Goal: Find specific page/section: Find specific page/section

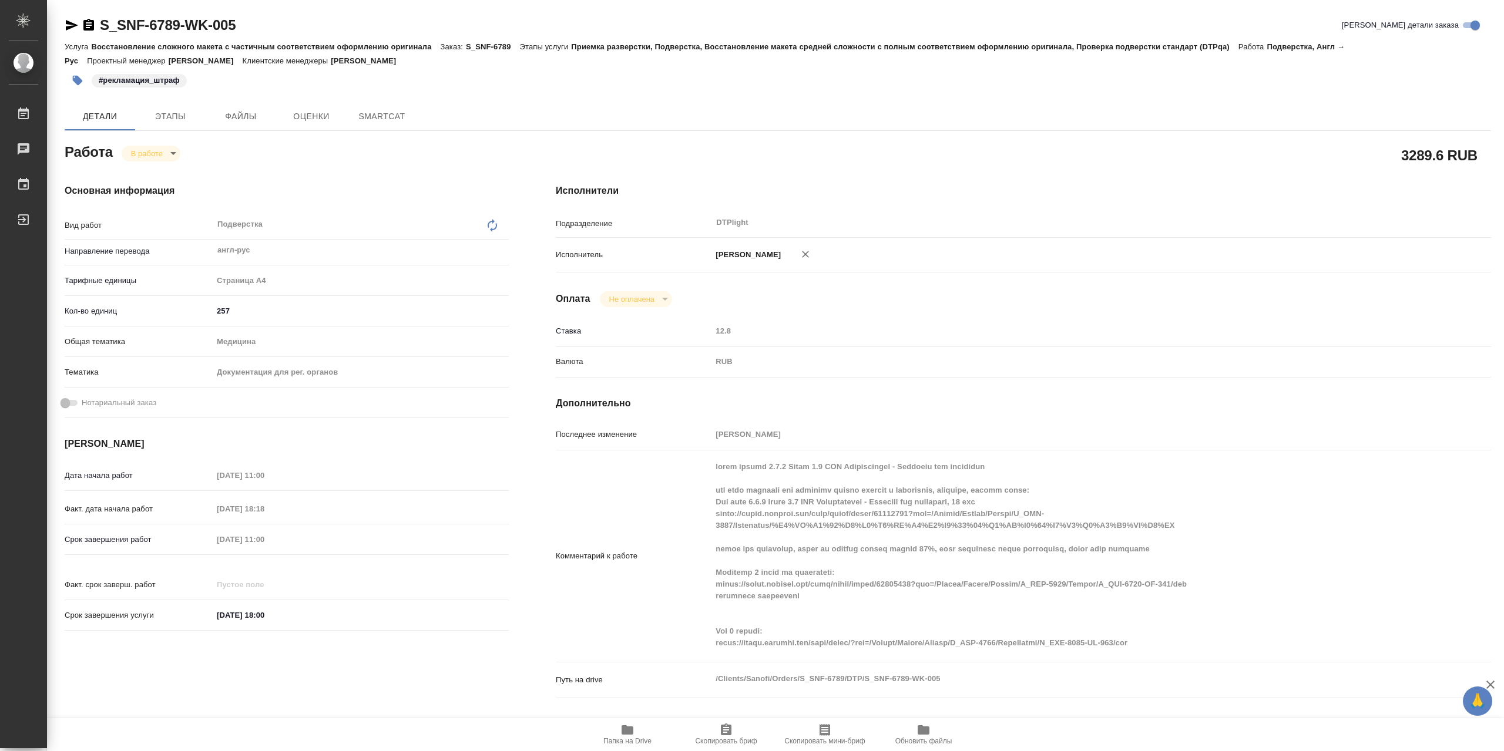
type textarea "x"
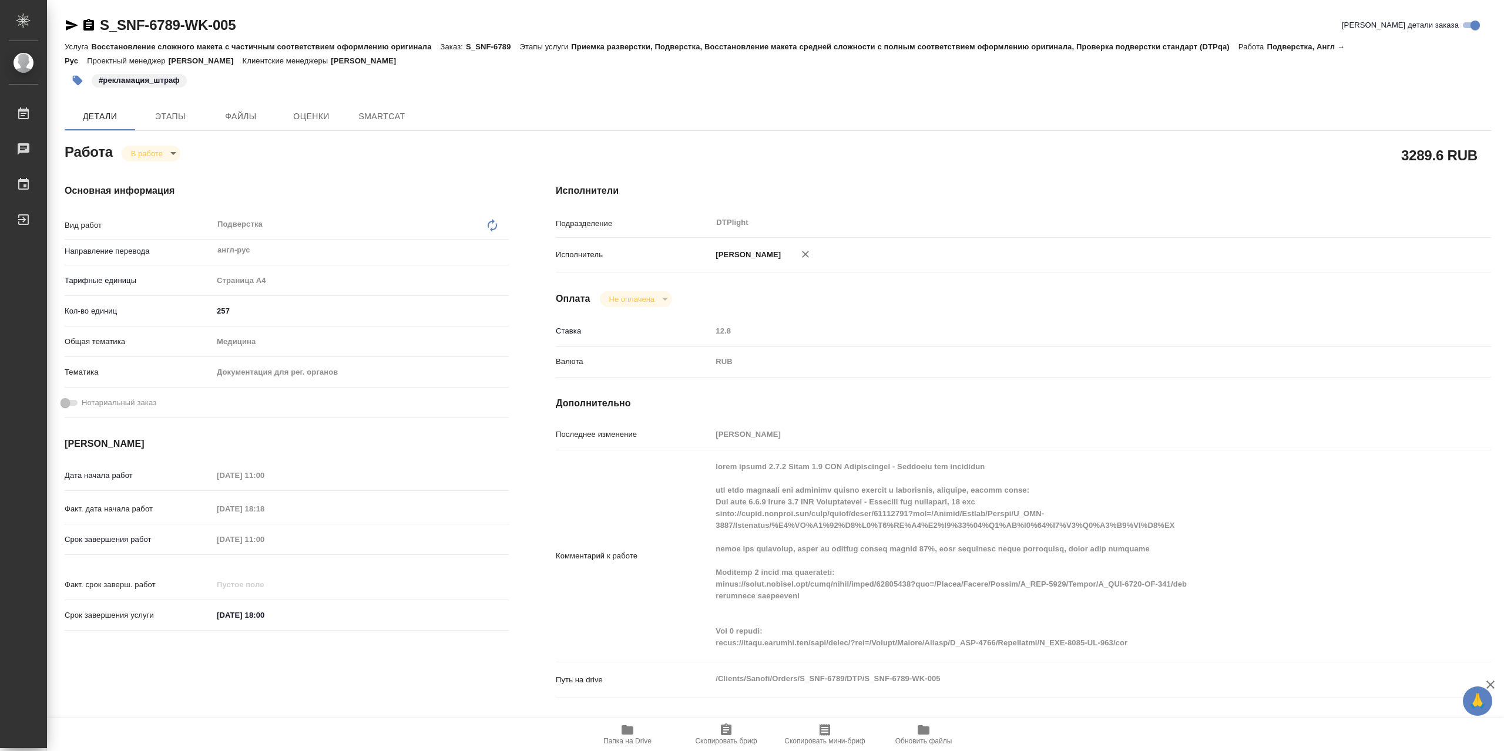
type textarea "x"
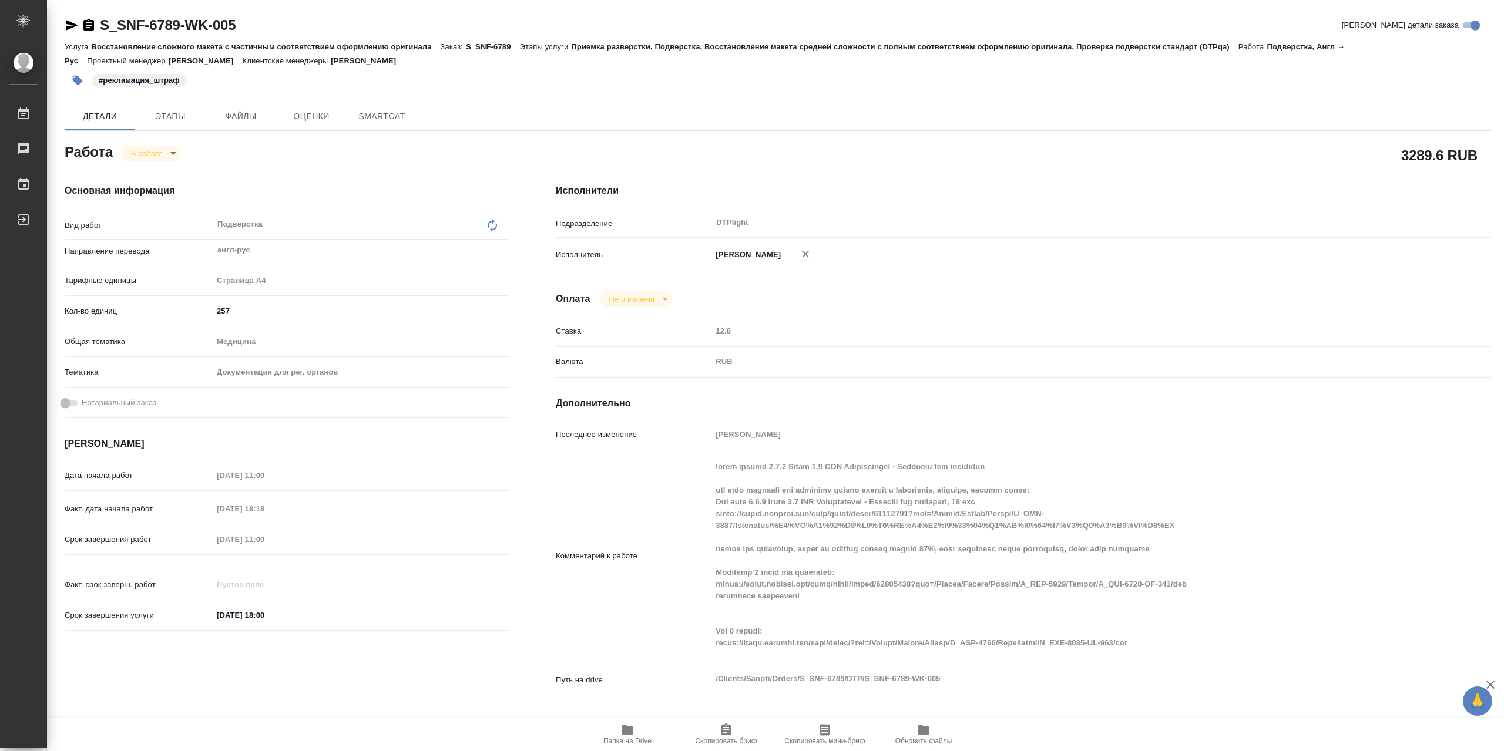
type textarea "x"
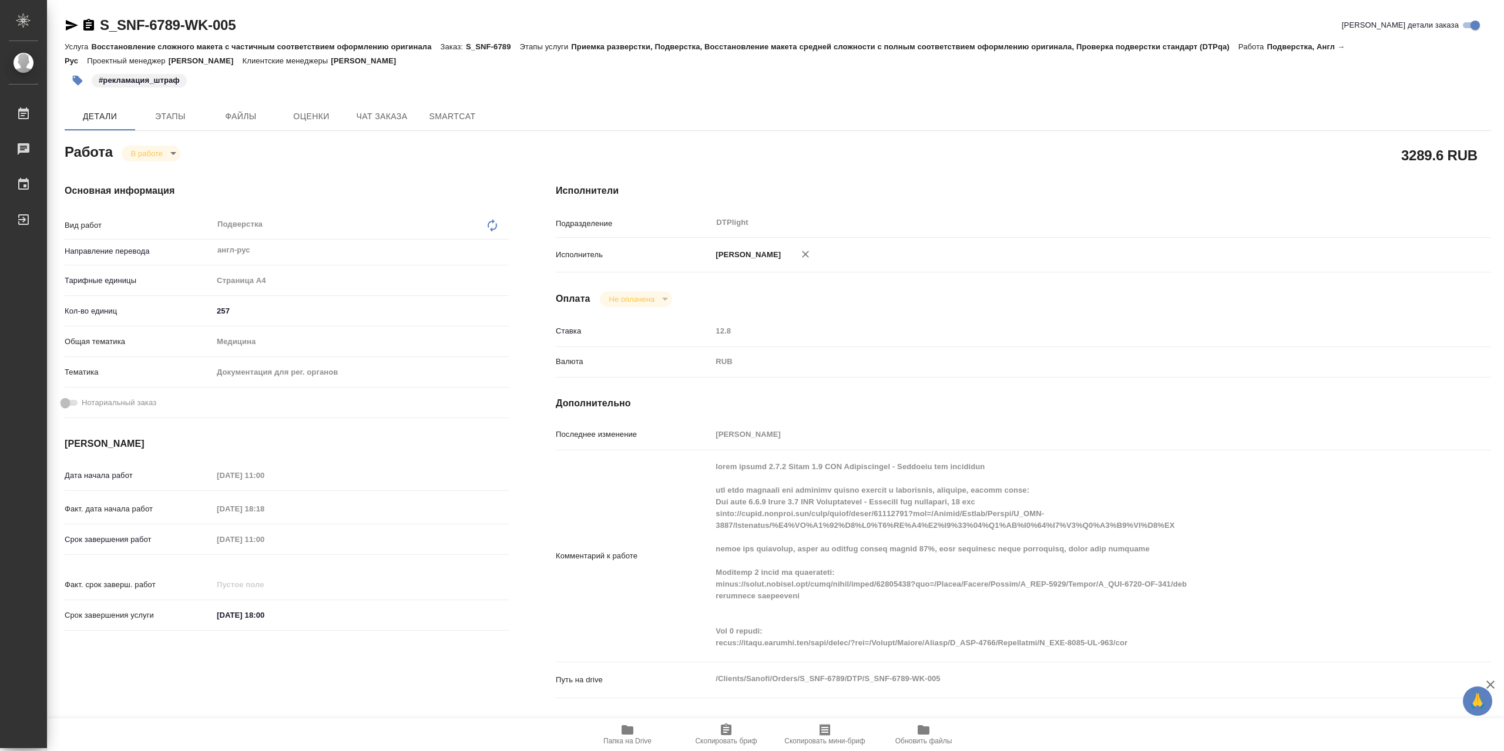
type textarea "x"
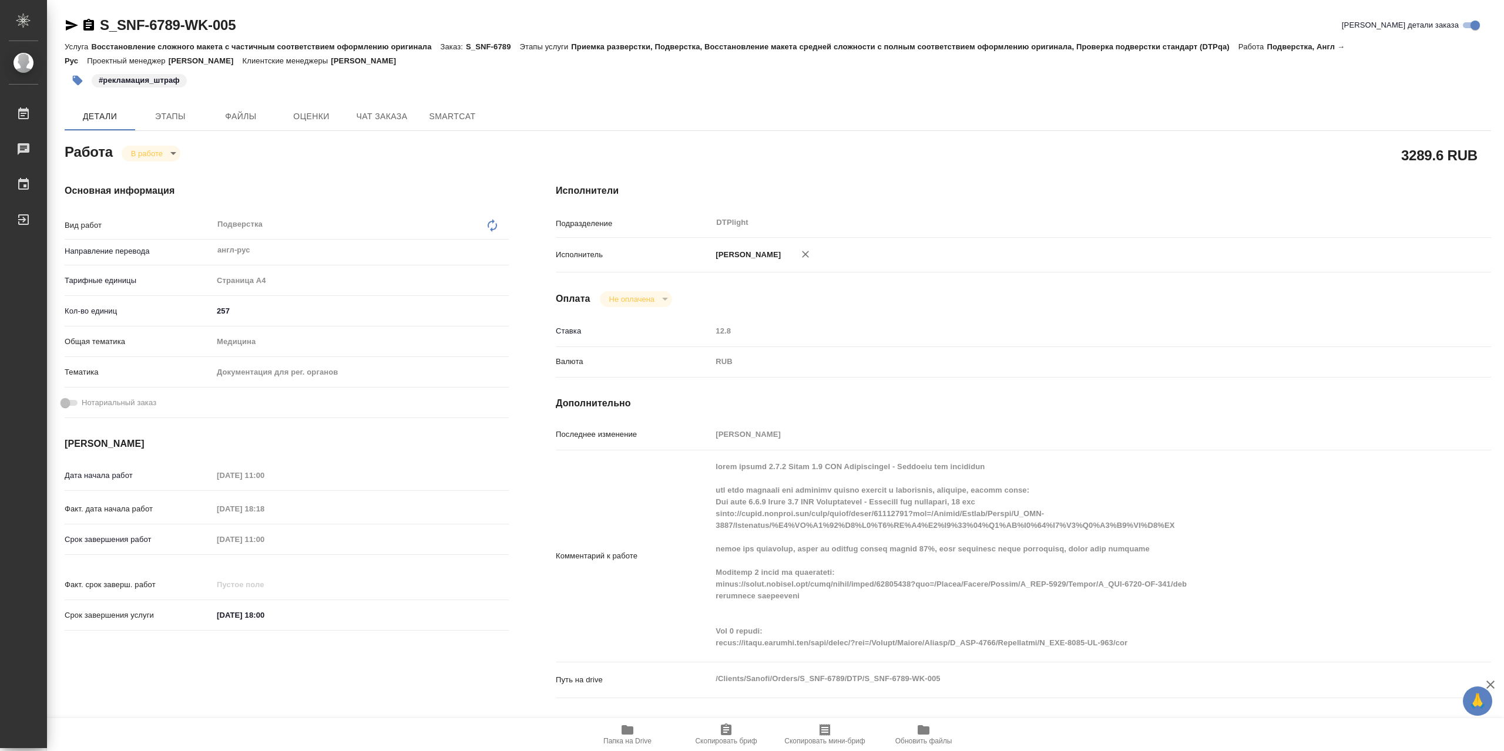
type textarea "x"
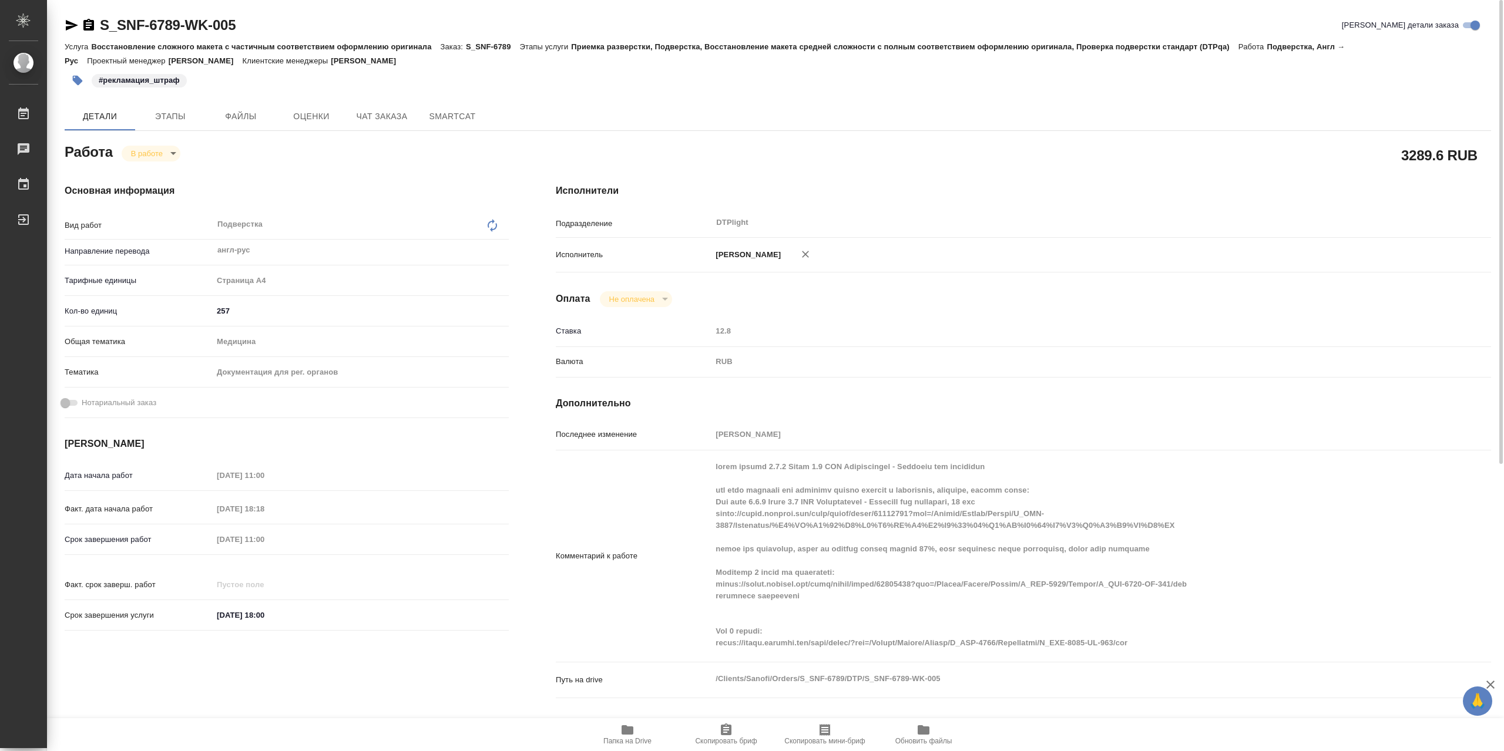
click at [76, 22] on icon "button" at bounding box center [72, 25] width 14 height 14
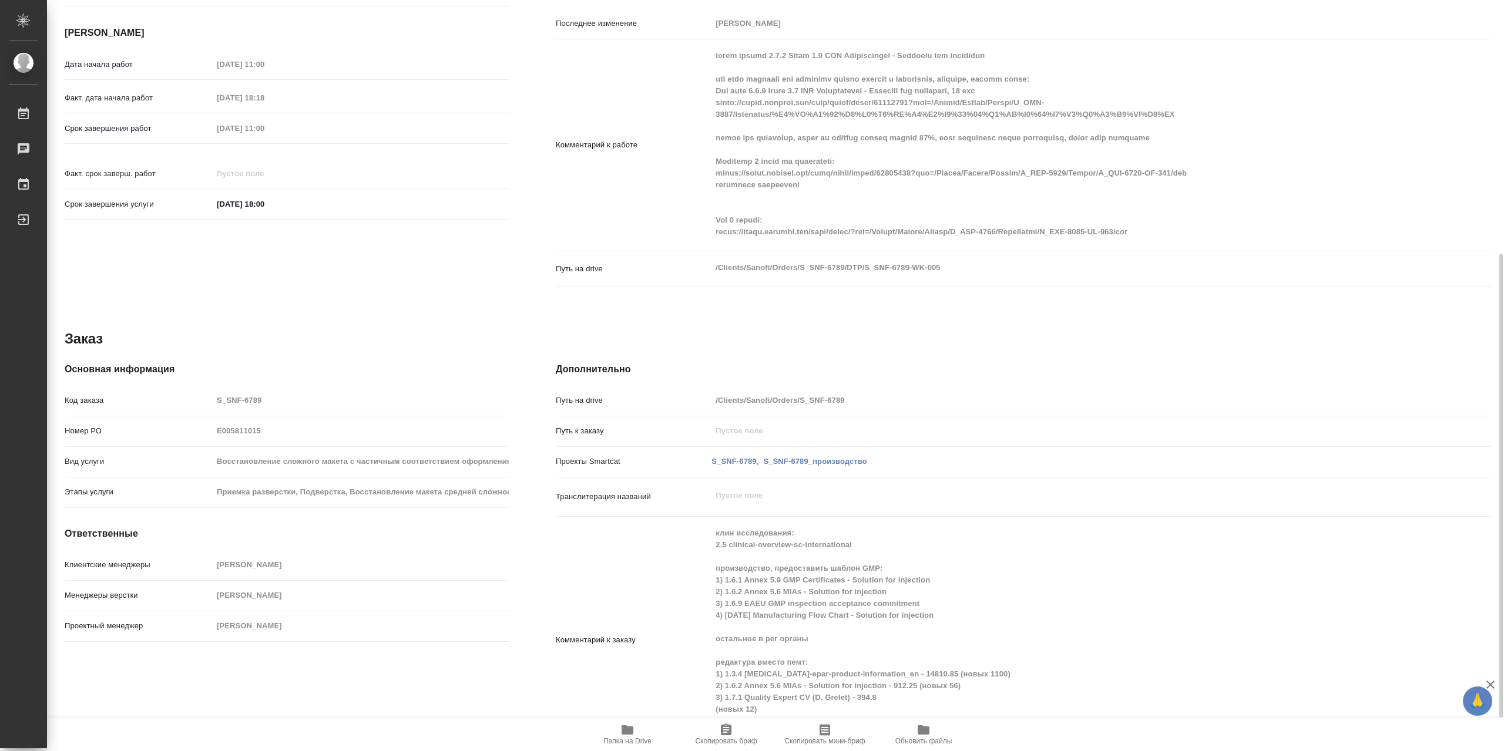
scroll to position [117, 0]
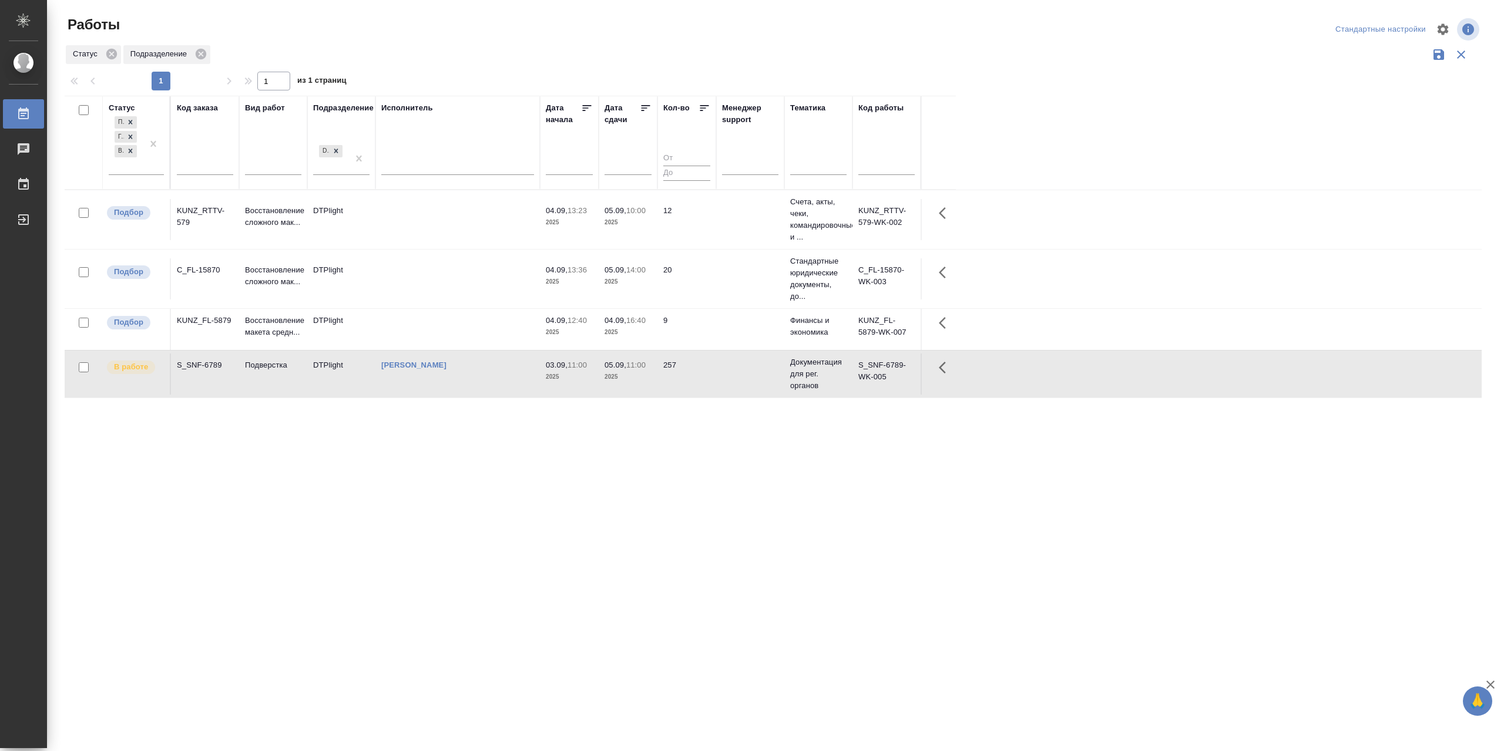
click at [465, 283] on td at bounding box center [457, 278] width 164 height 41
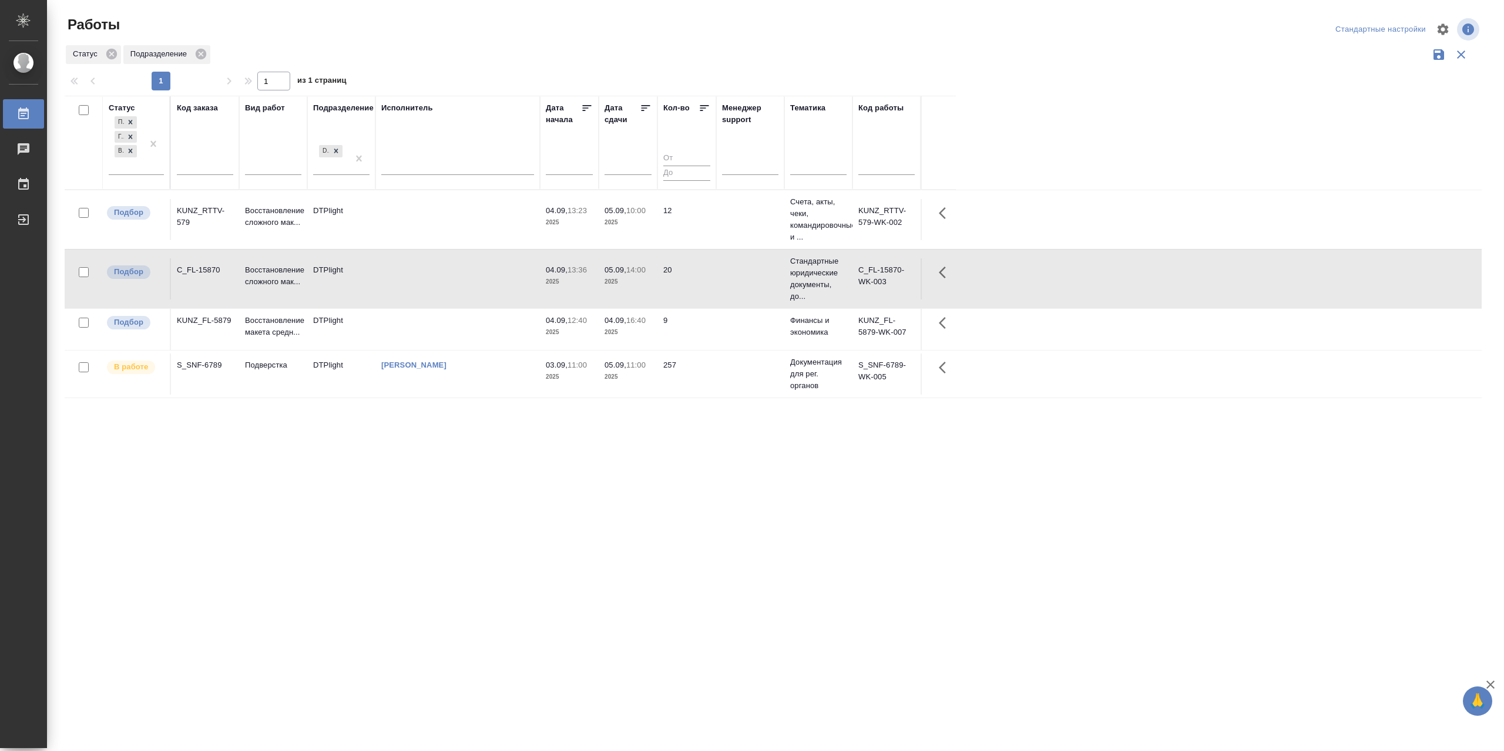
click at [465, 283] on td at bounding box center [457, 278] width 164 height 41
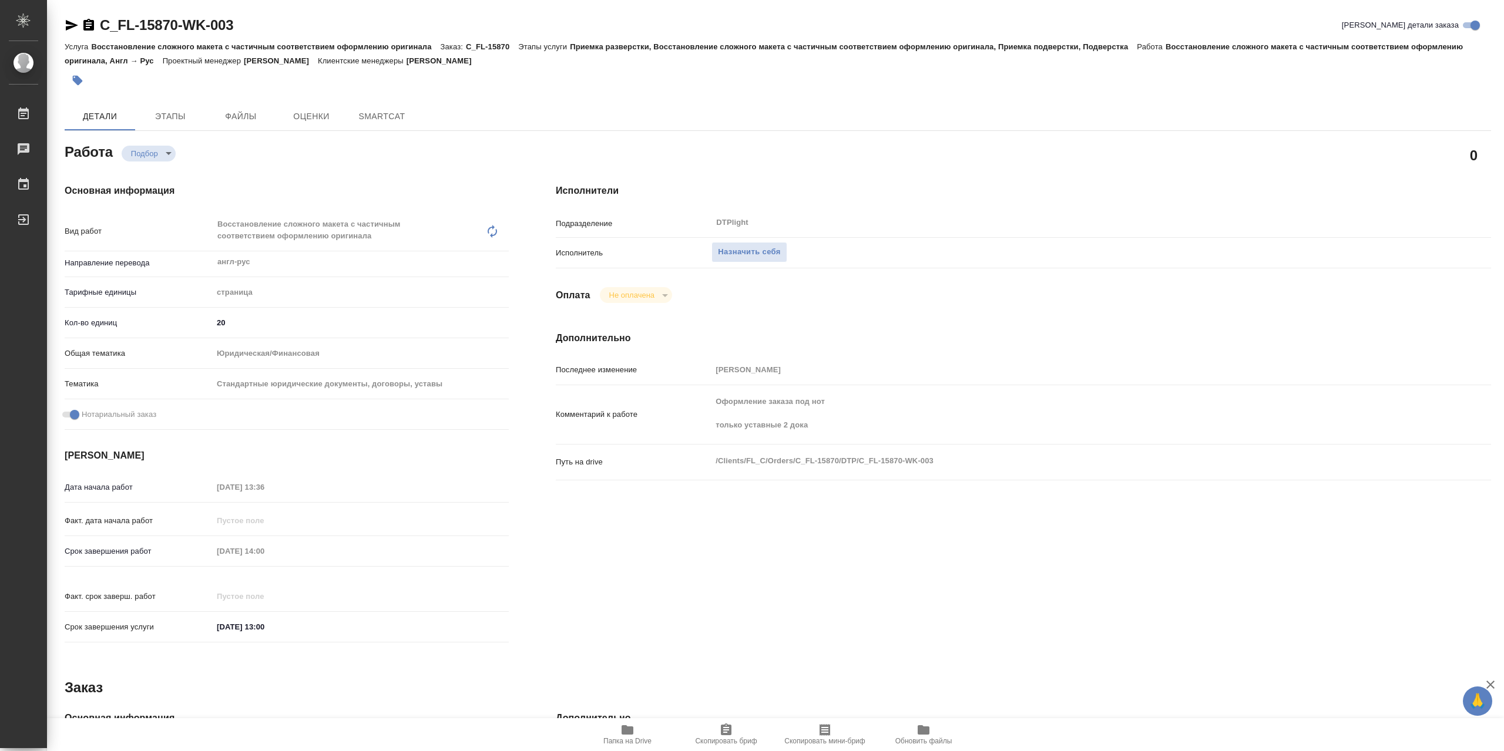
type textarea "x"
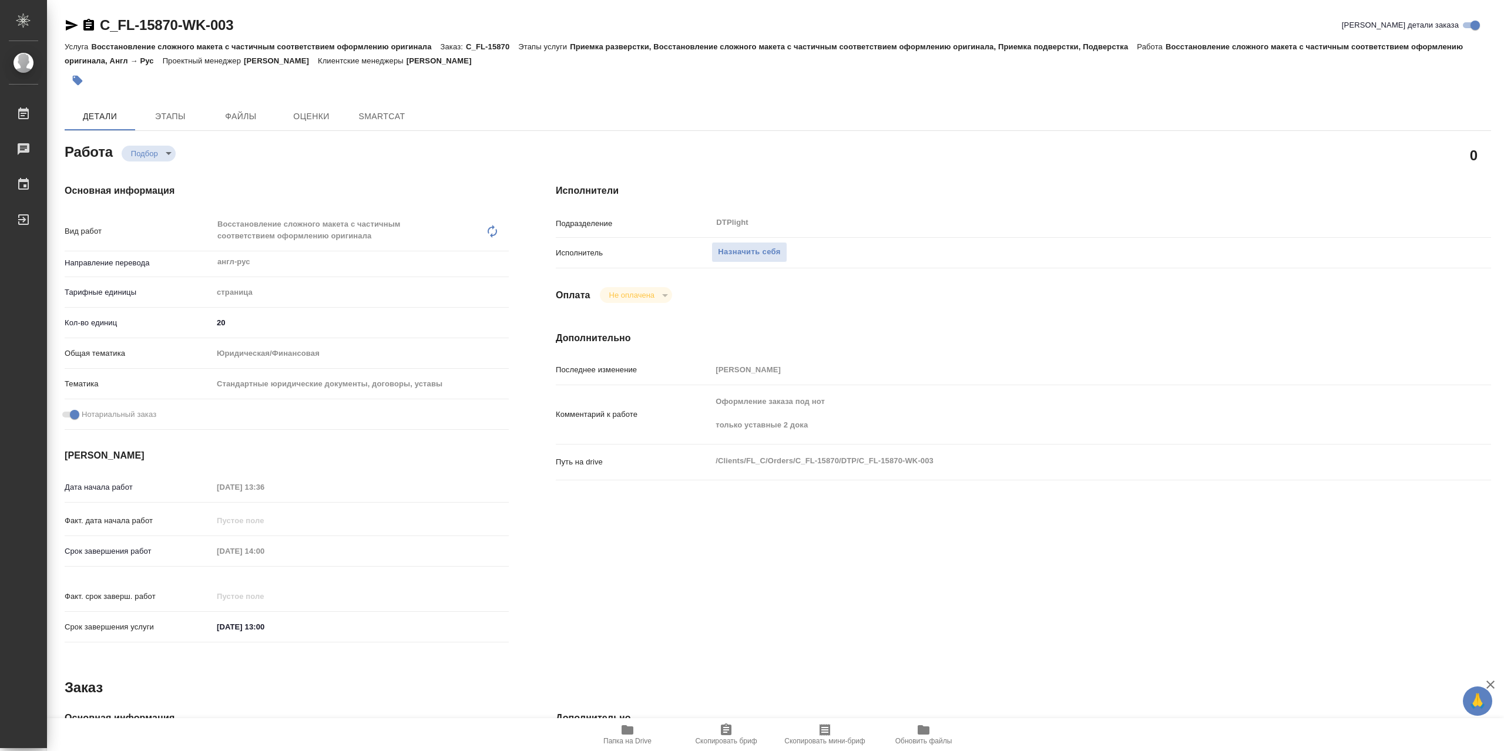
type textarea "x"
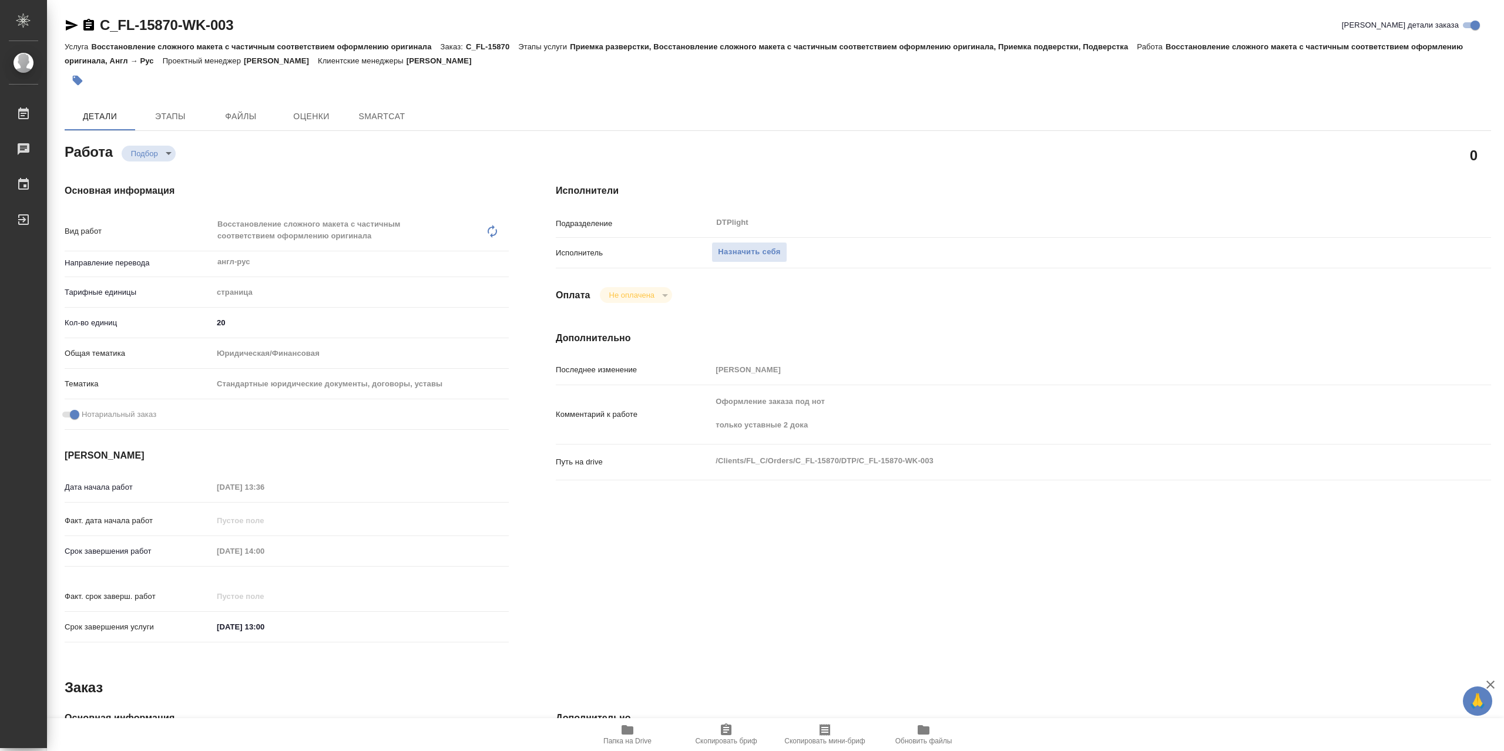
type textarea "x"
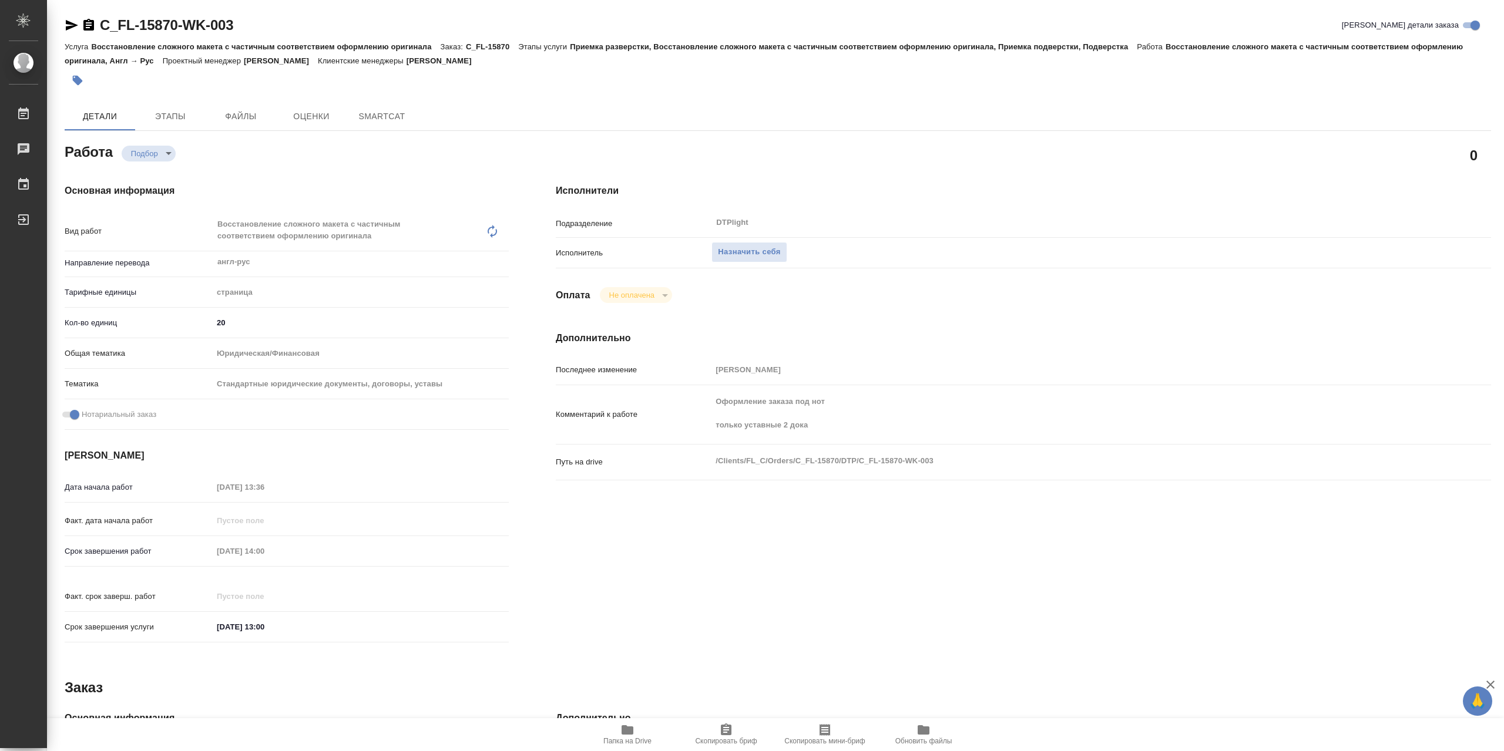
type textarea "x"
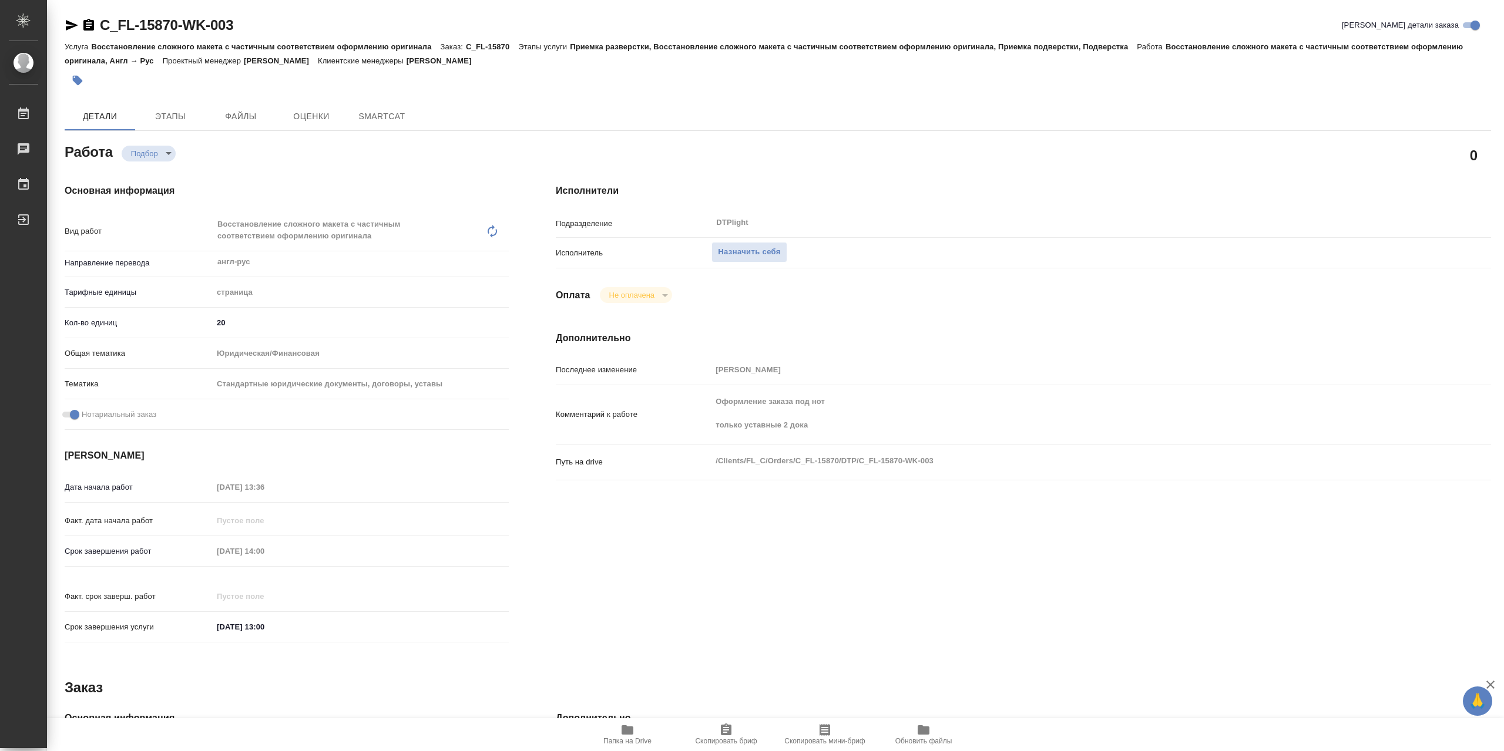
type textarea "x"
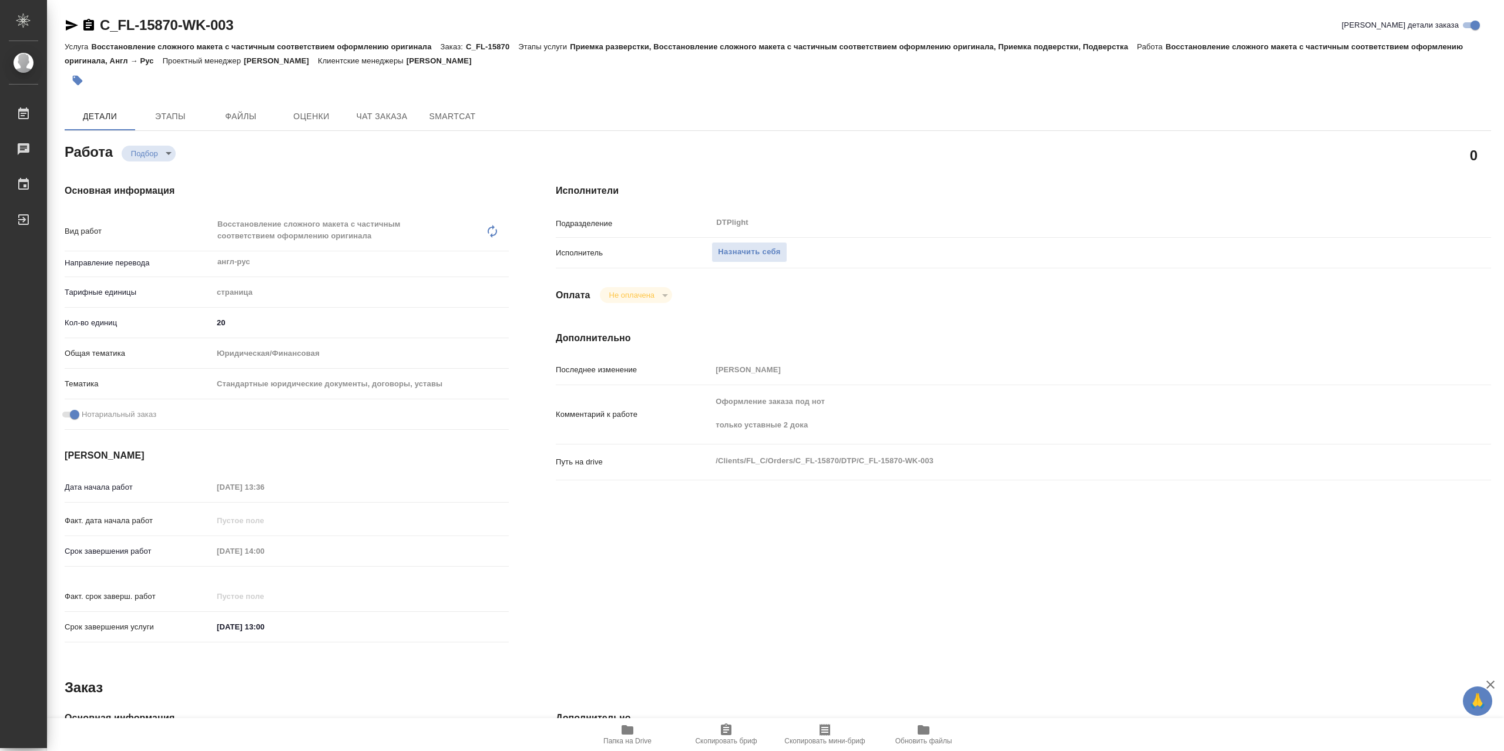
type textarea "x"
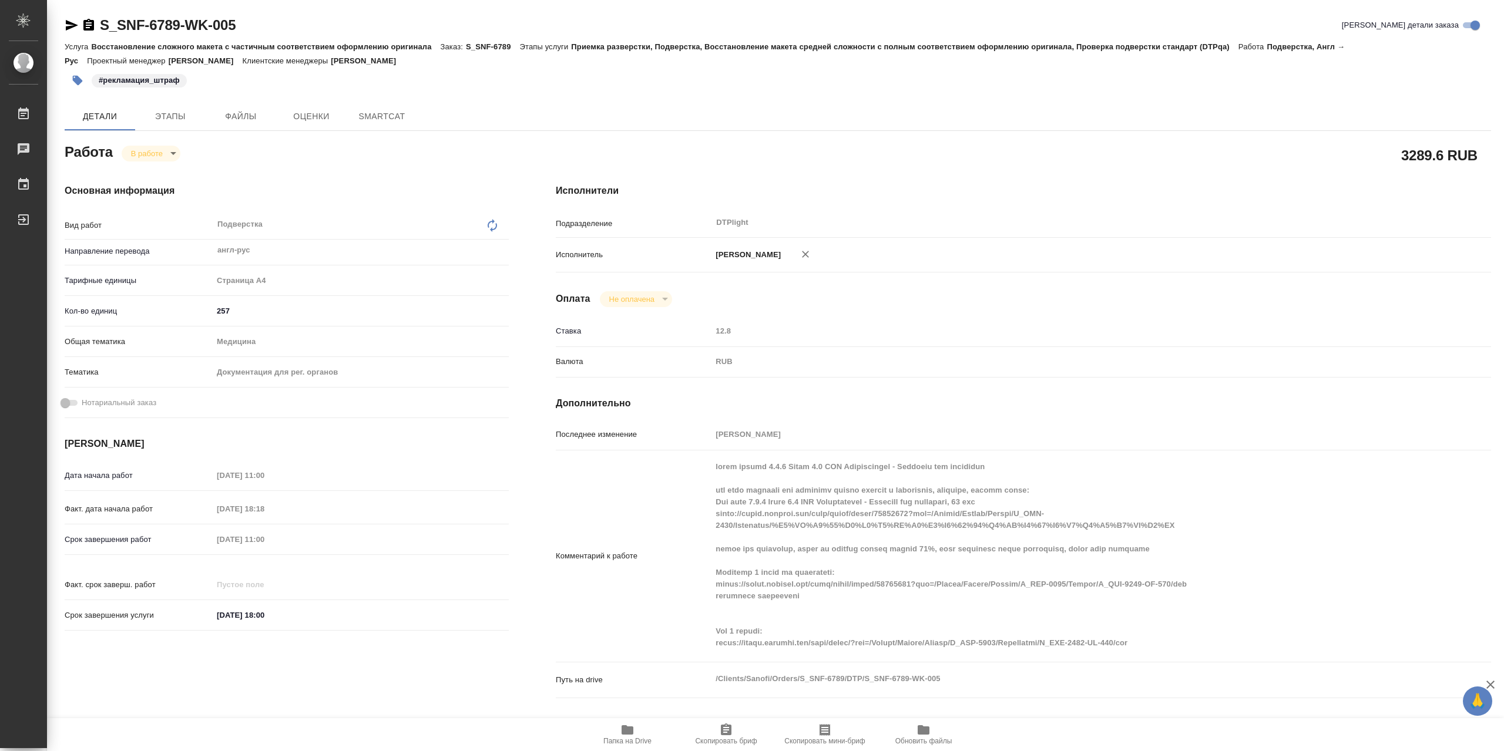
type textarea "x"
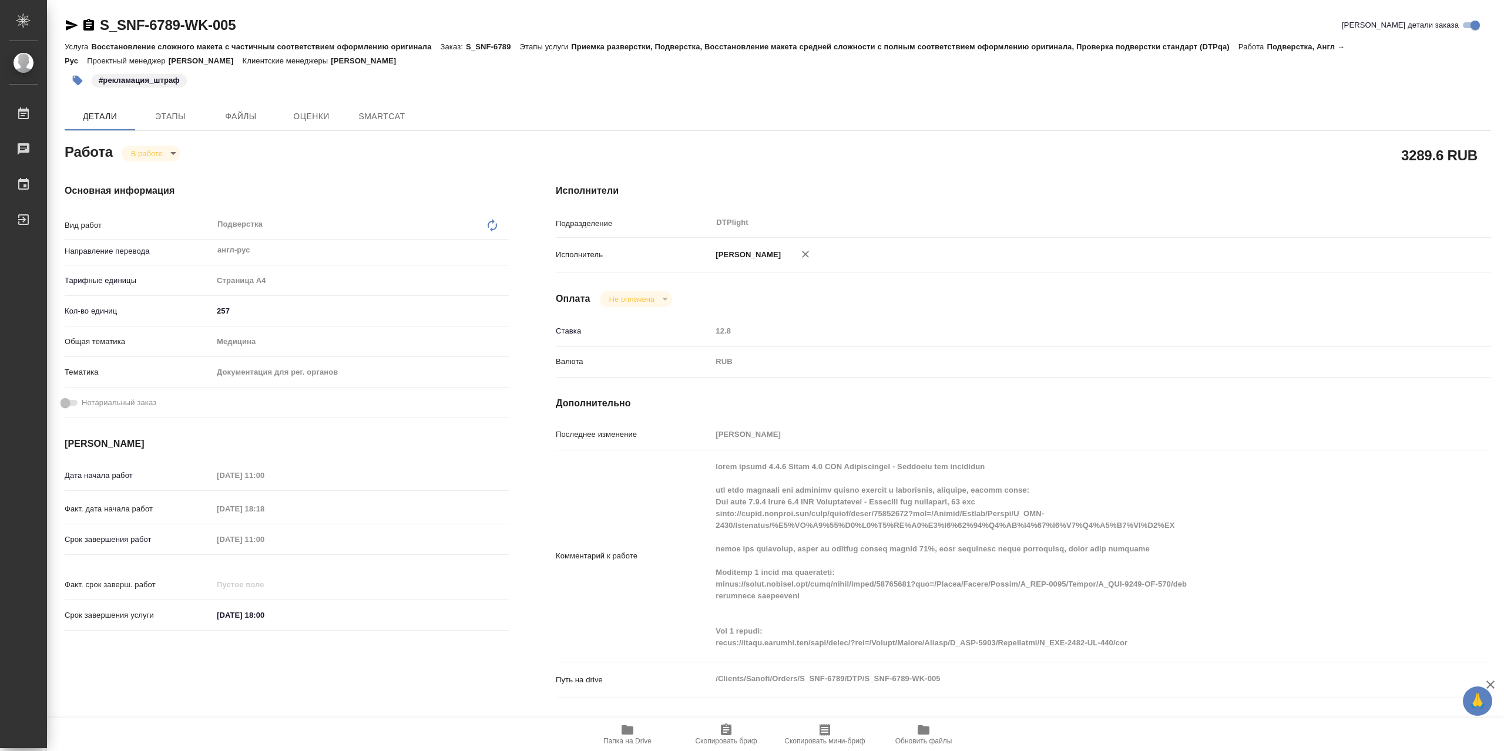
type textarea "x"
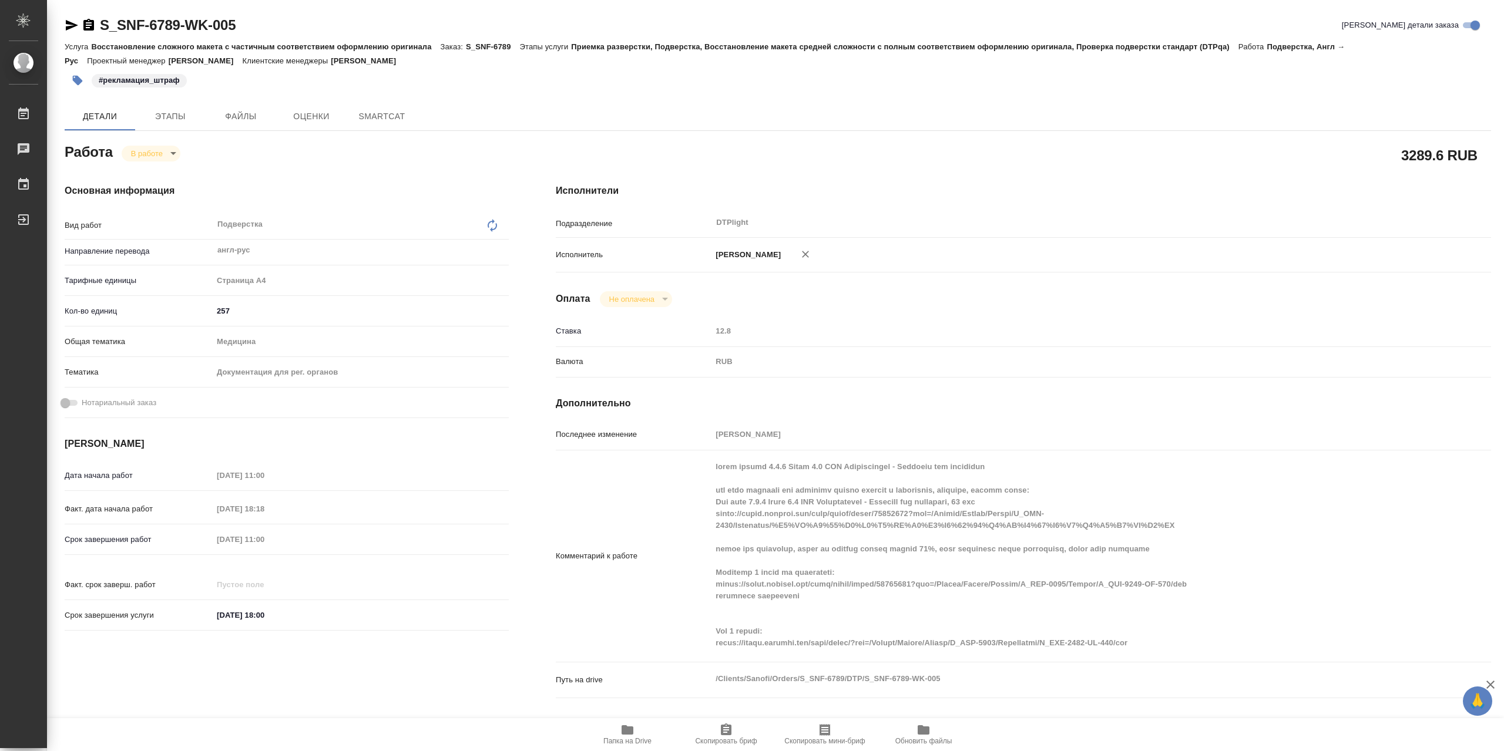
type textarea "x"
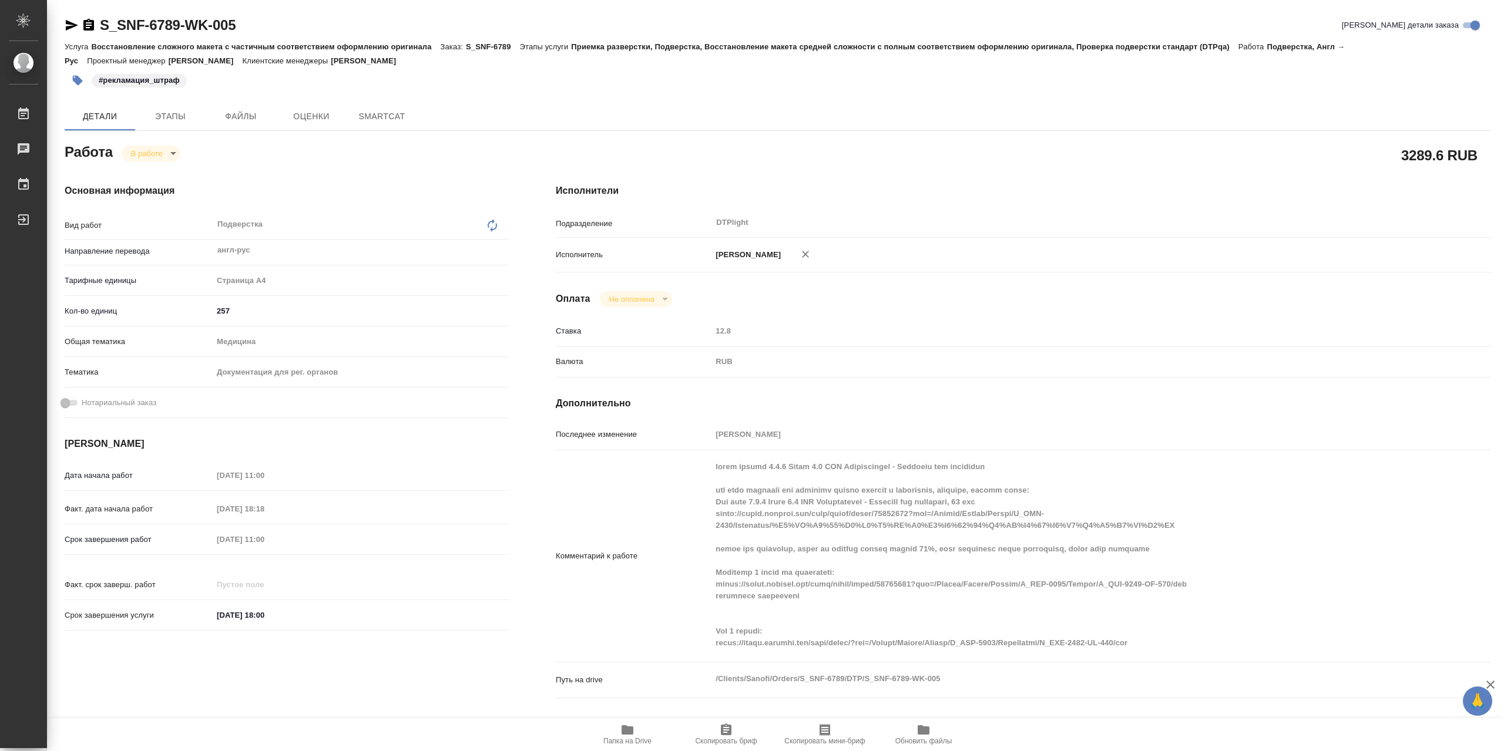
type textarea "x"
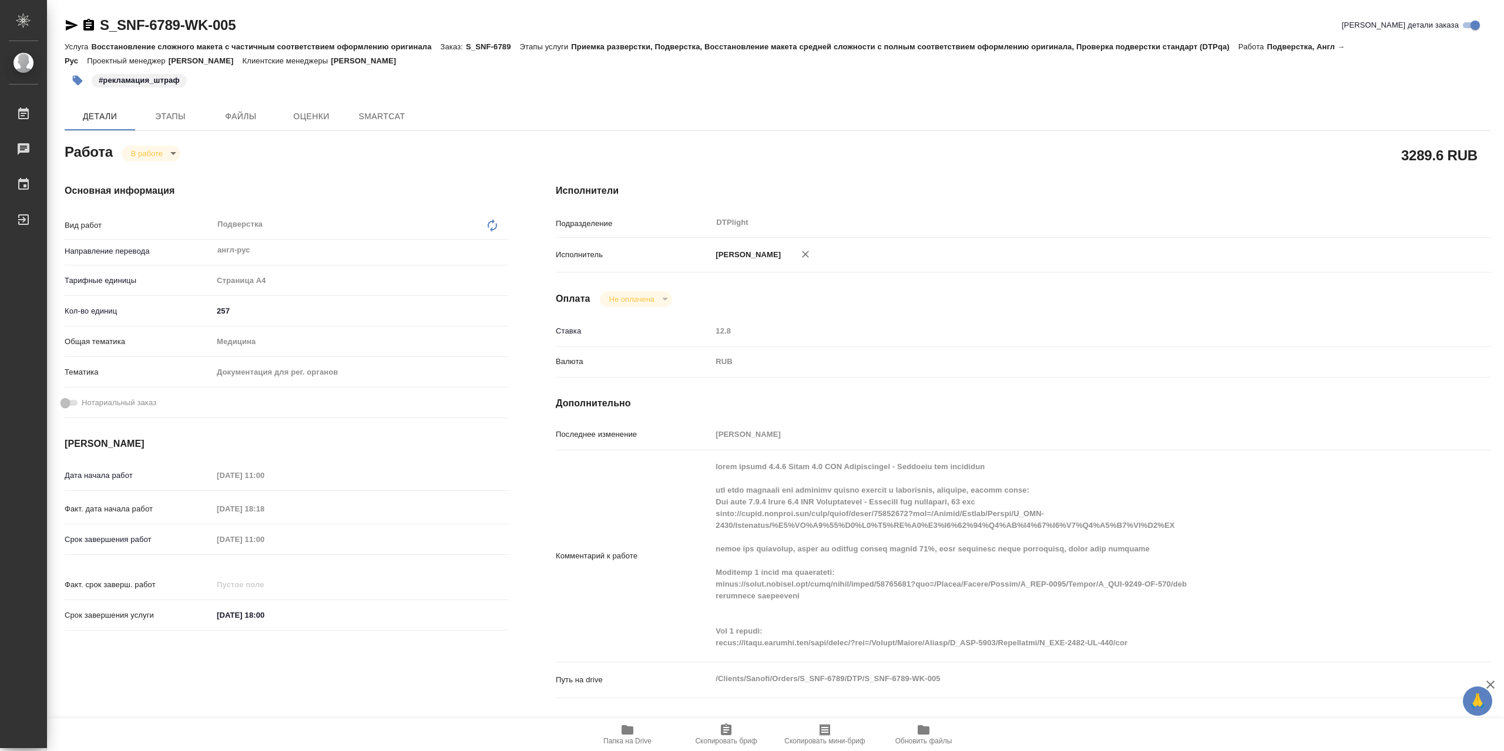
type textarea "x"
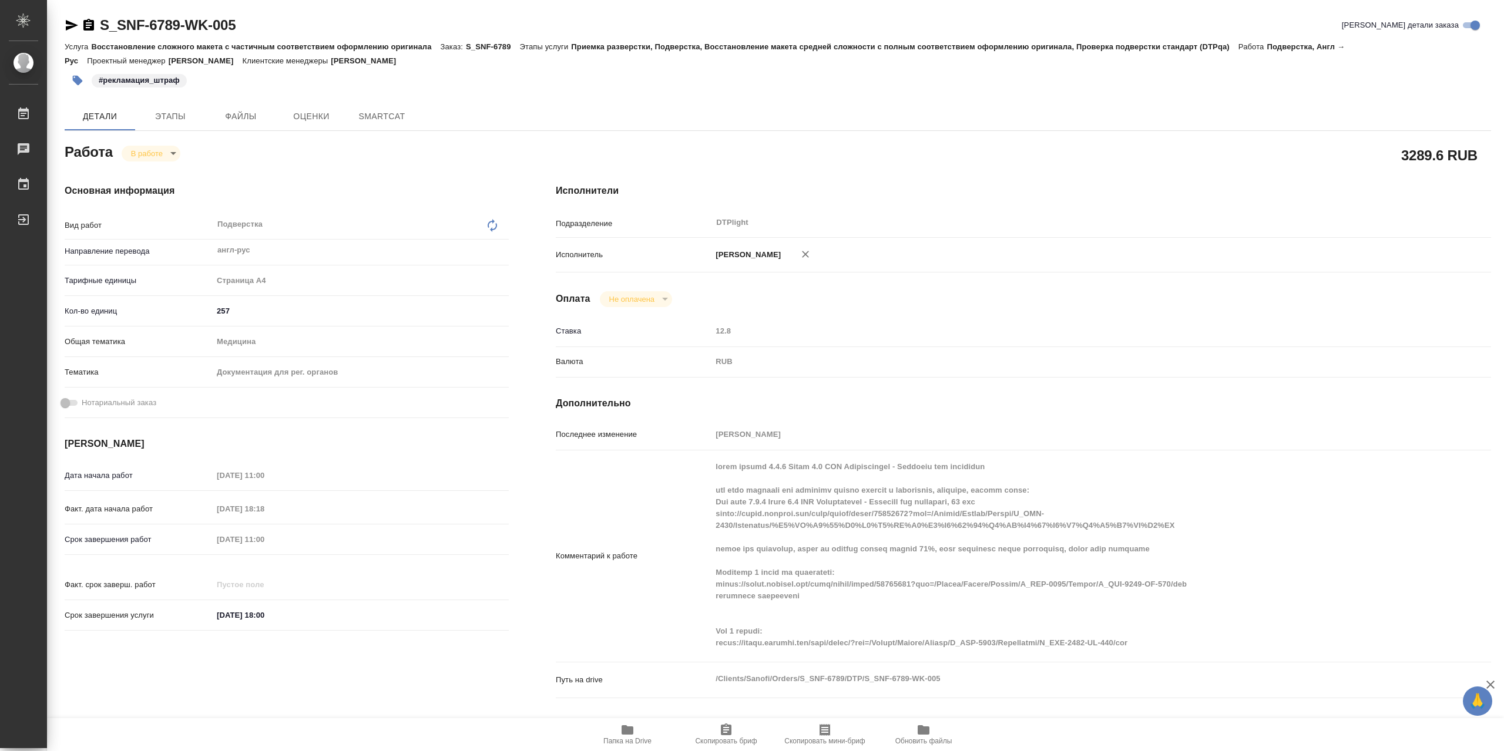
type textarea "x"
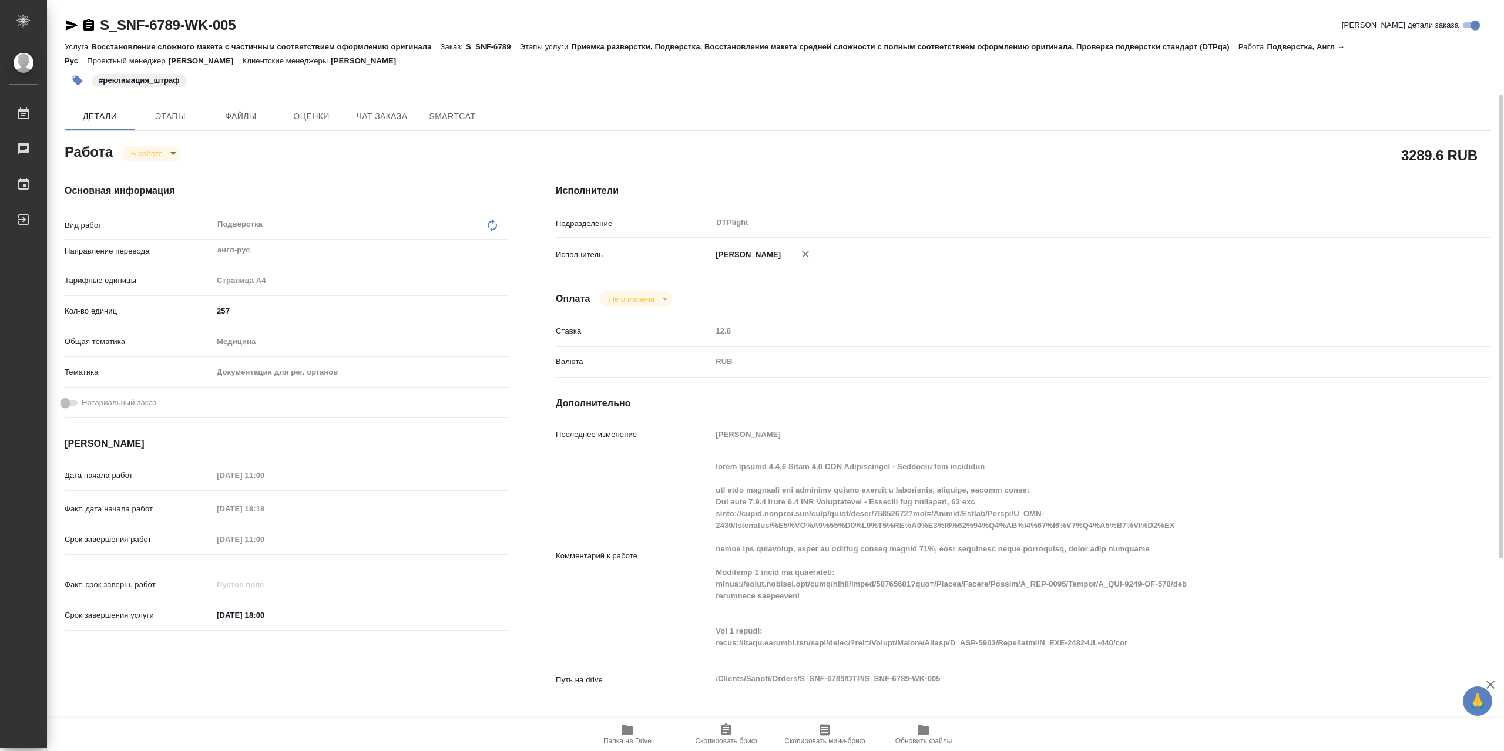
scroll to position [176, 0]
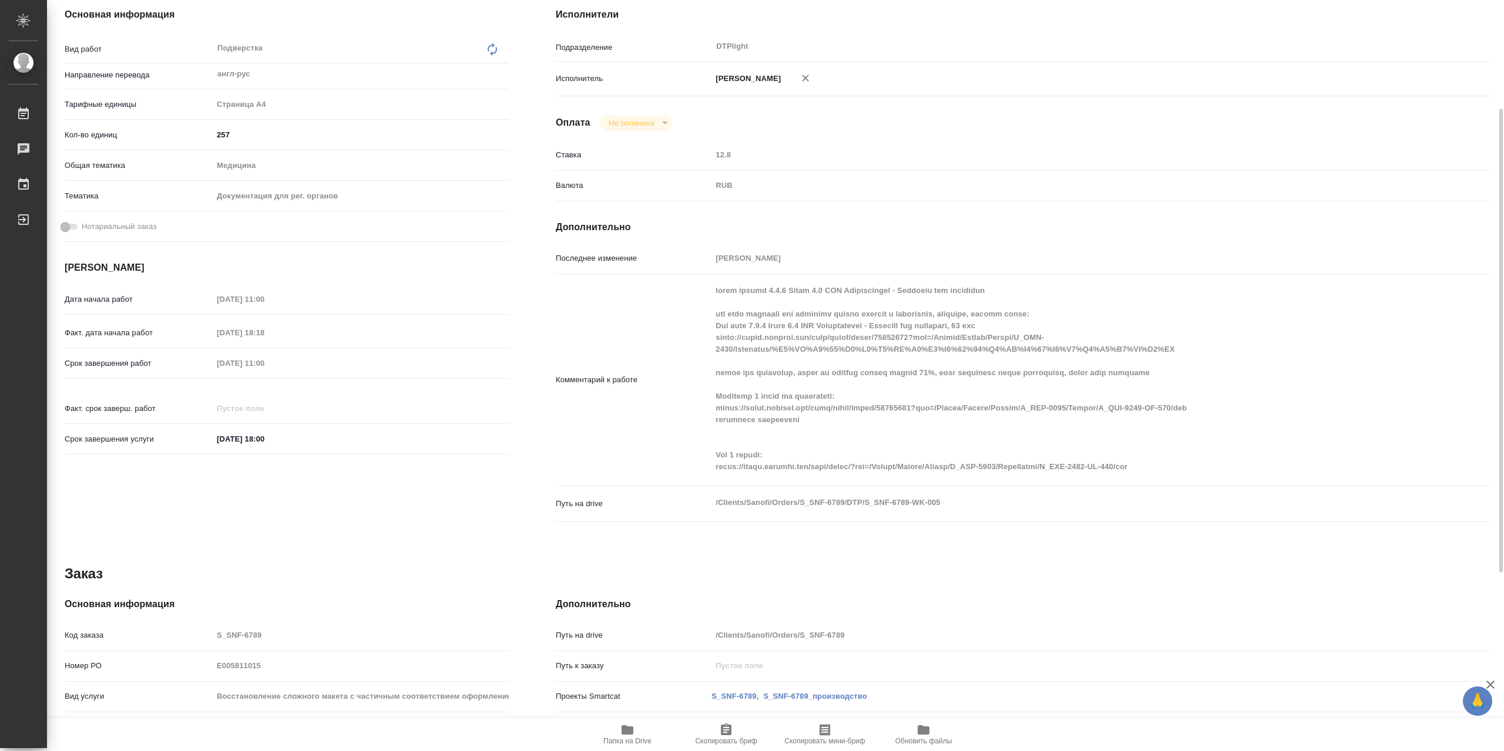
type textarea "x"
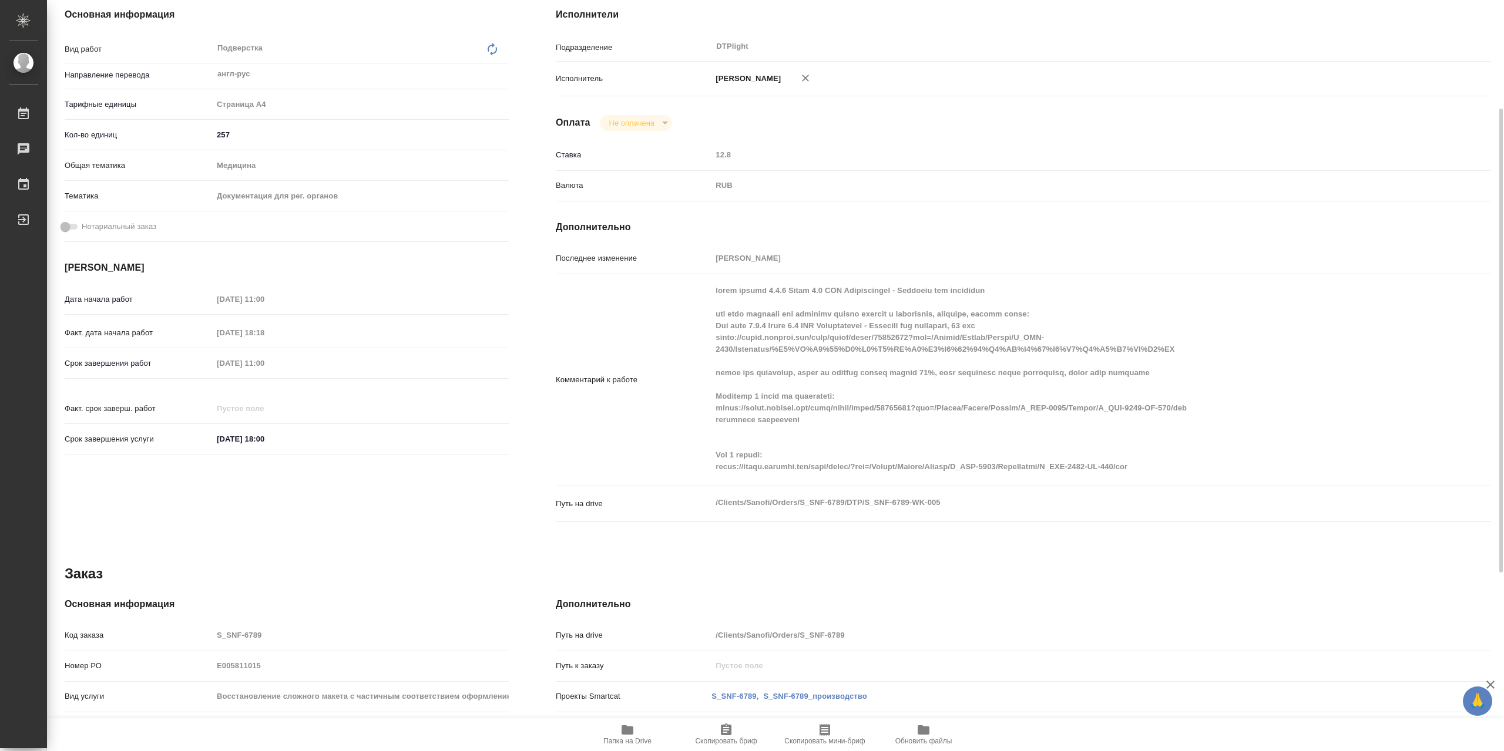
type textarea "x"
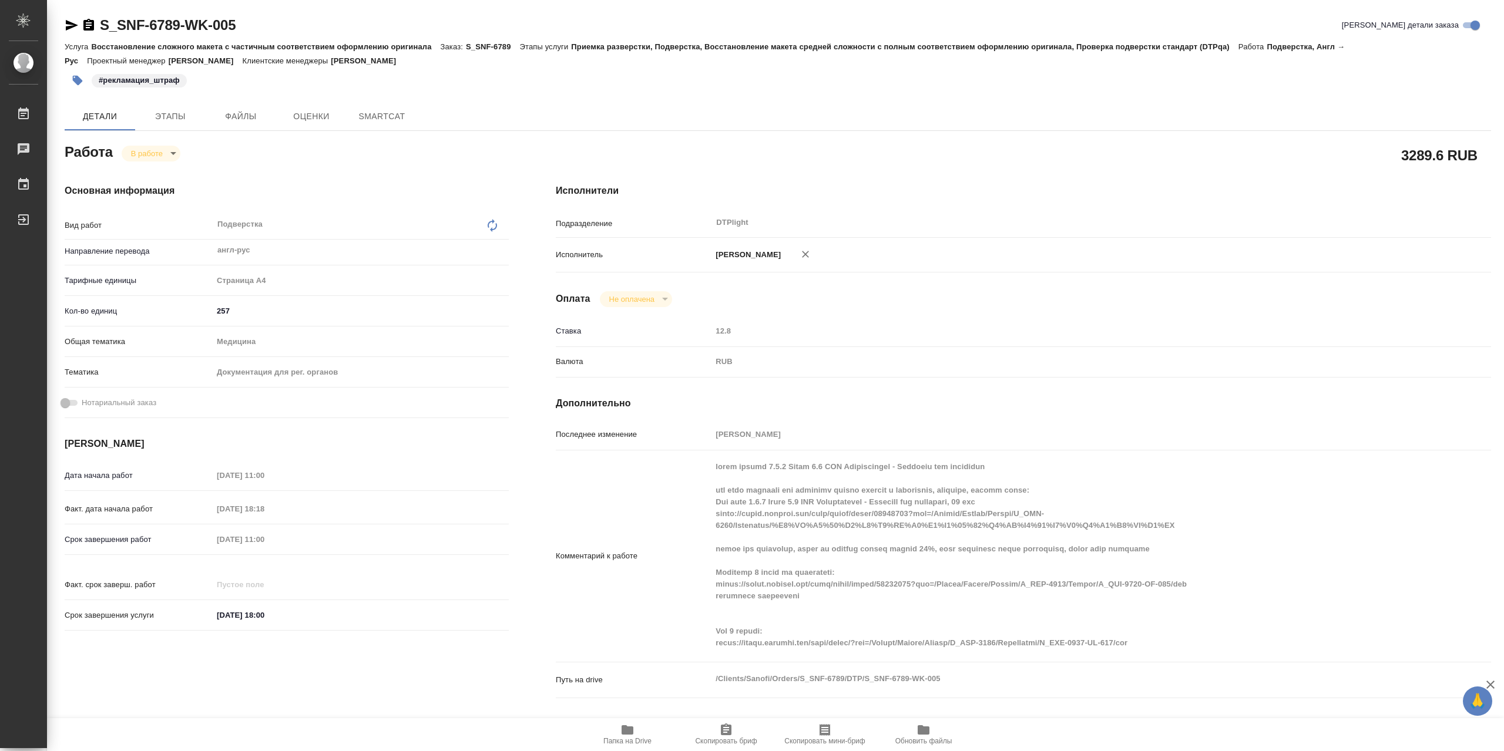
type textarea "x"
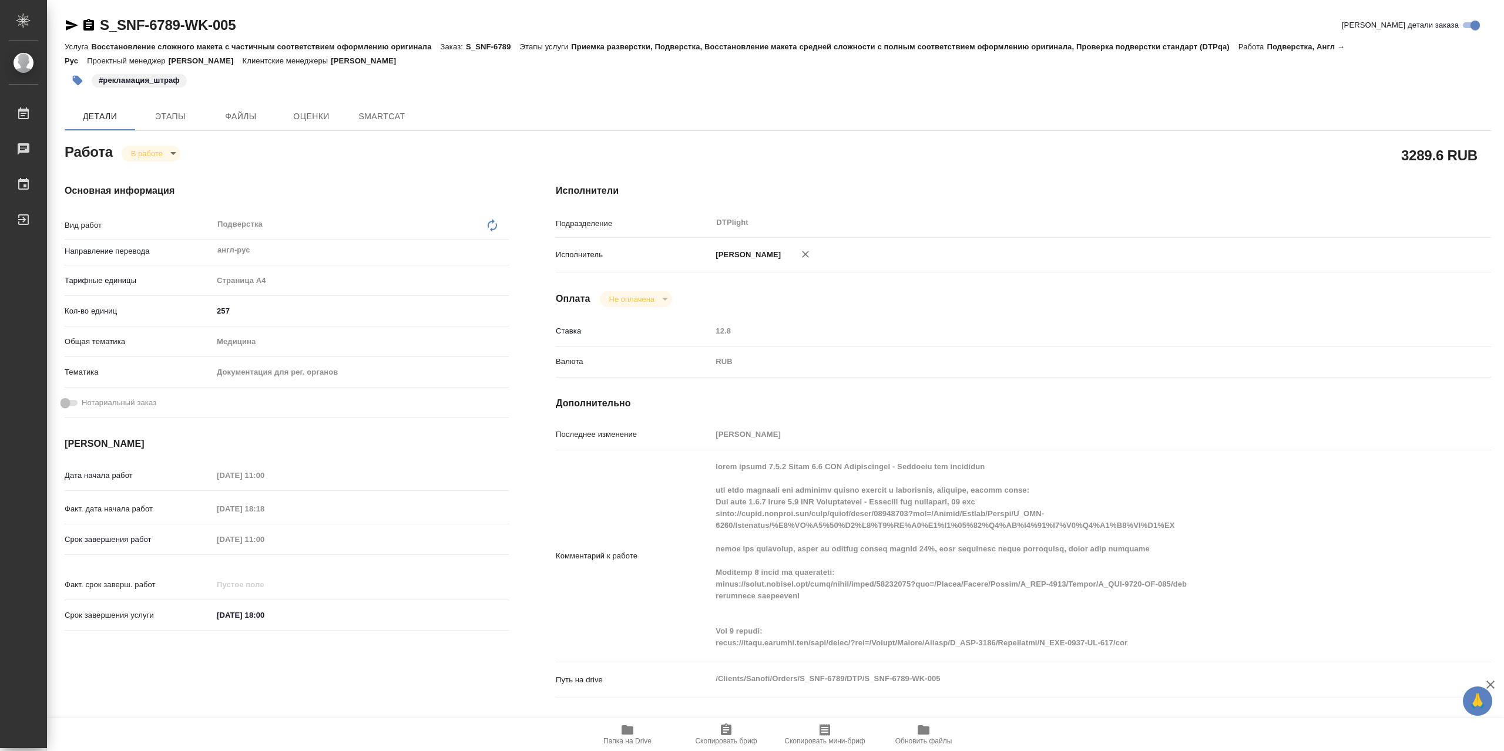
type textarea "x"
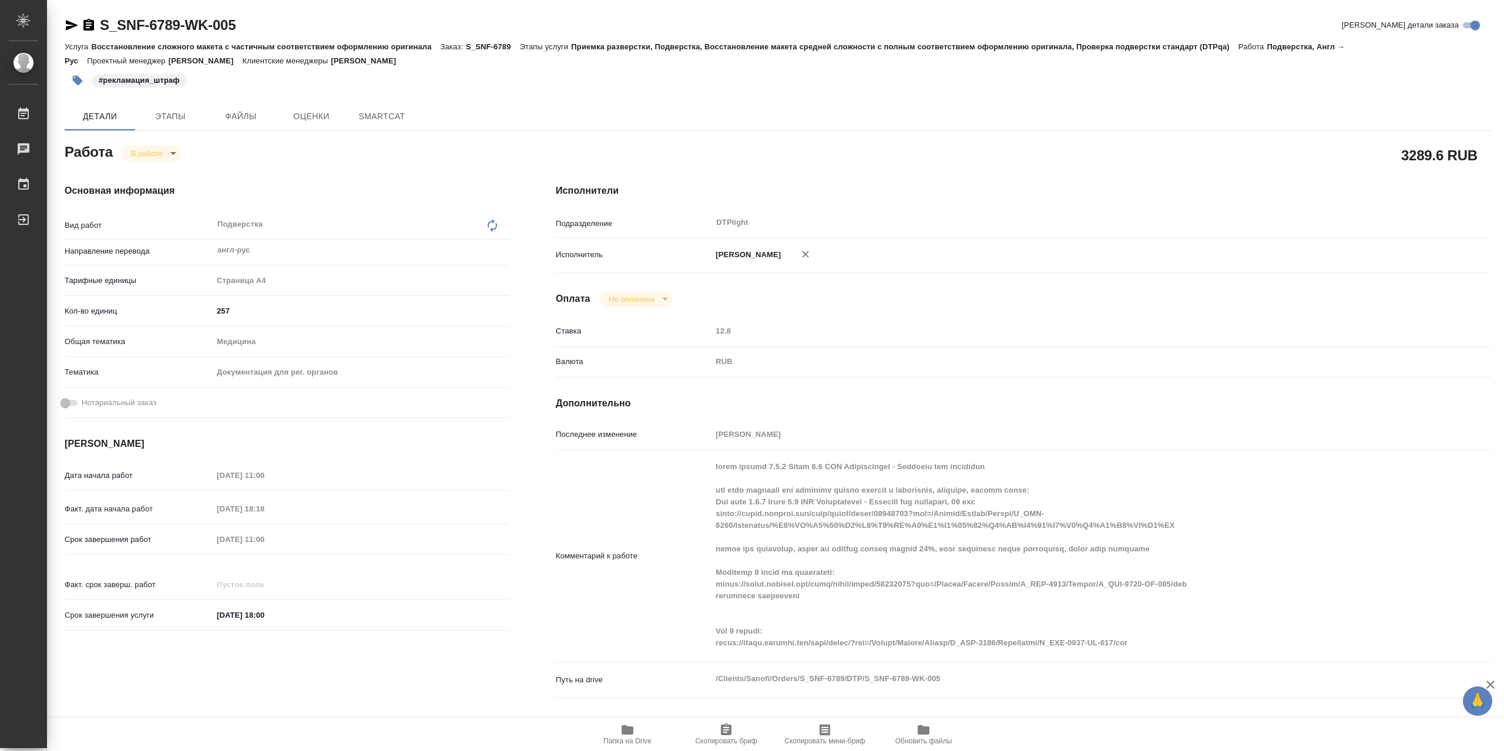
type textarea "x"
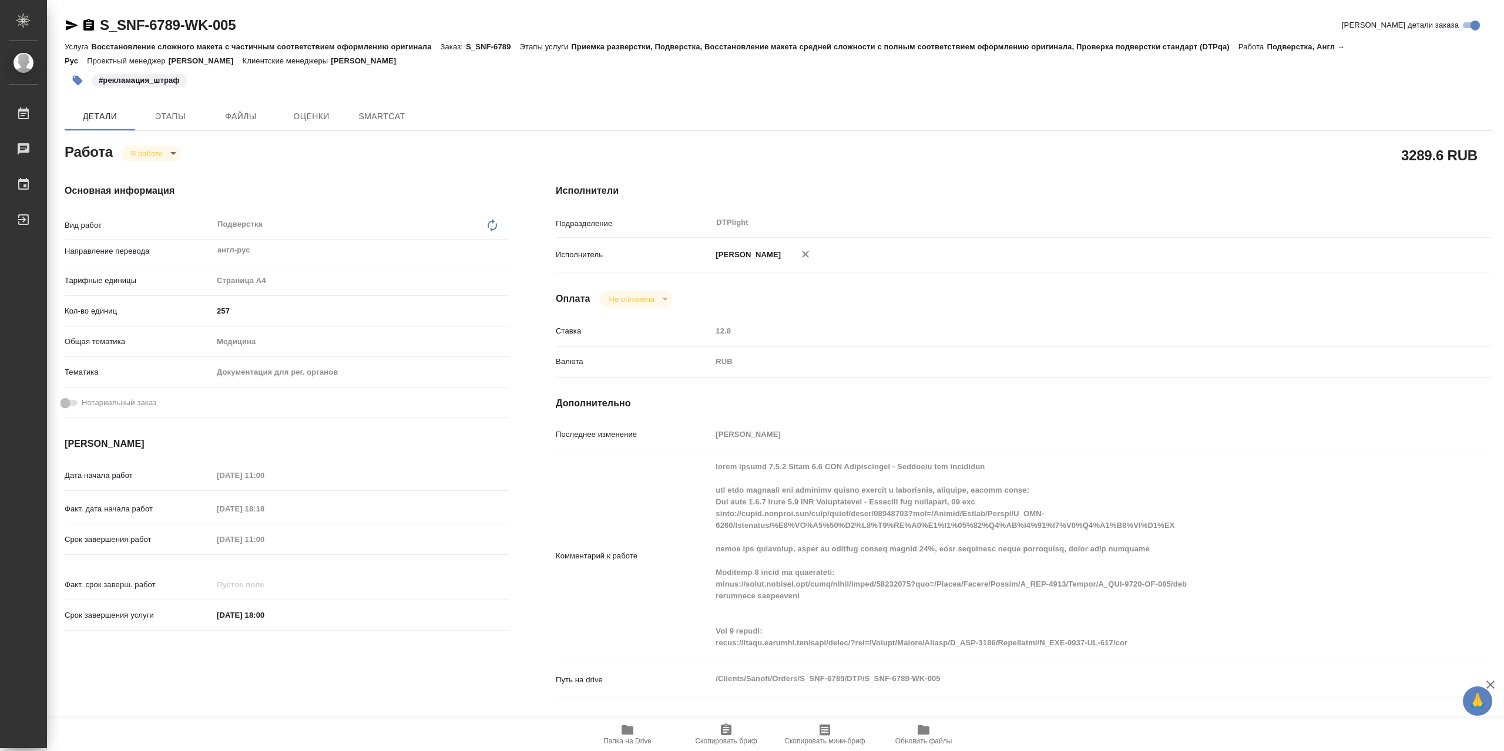
type textarea "x"
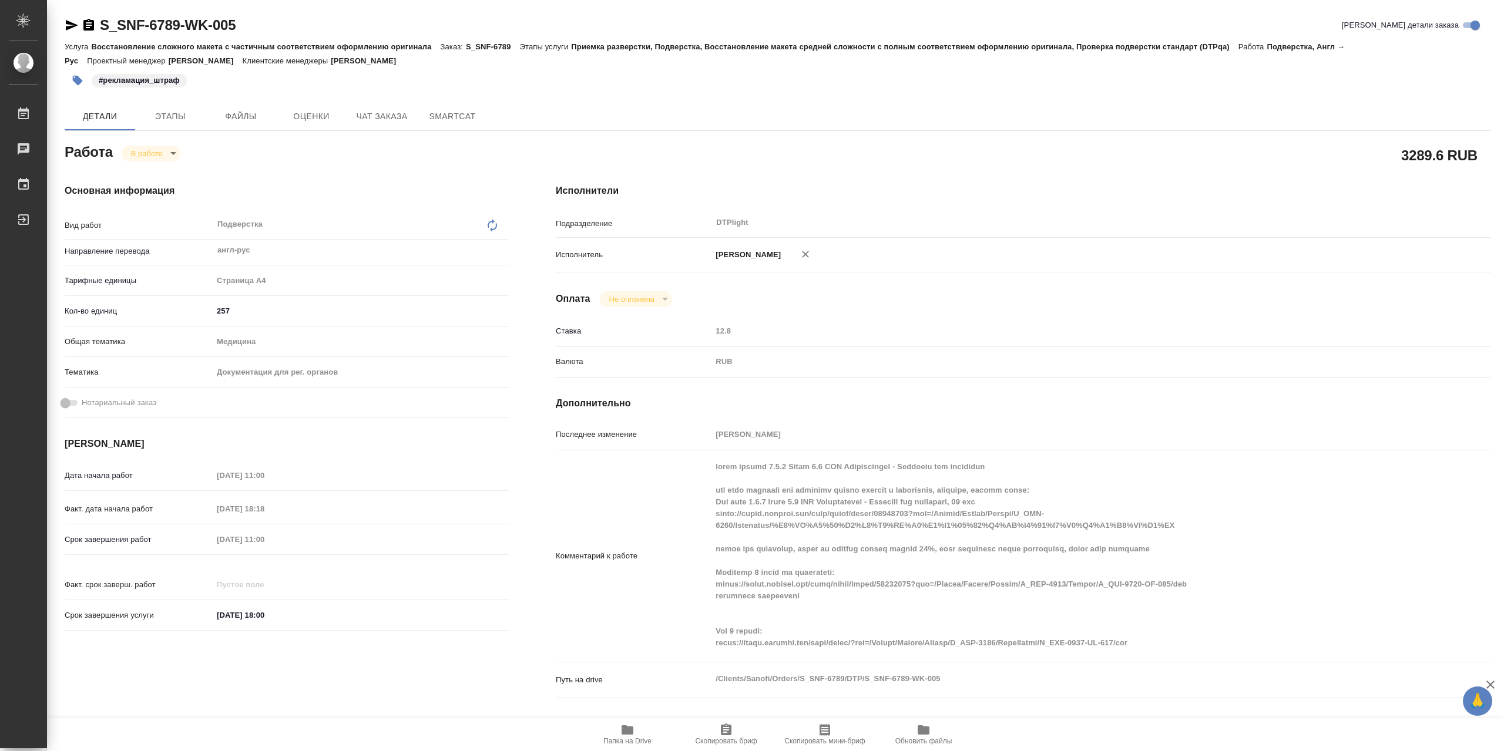
type textarea "x"
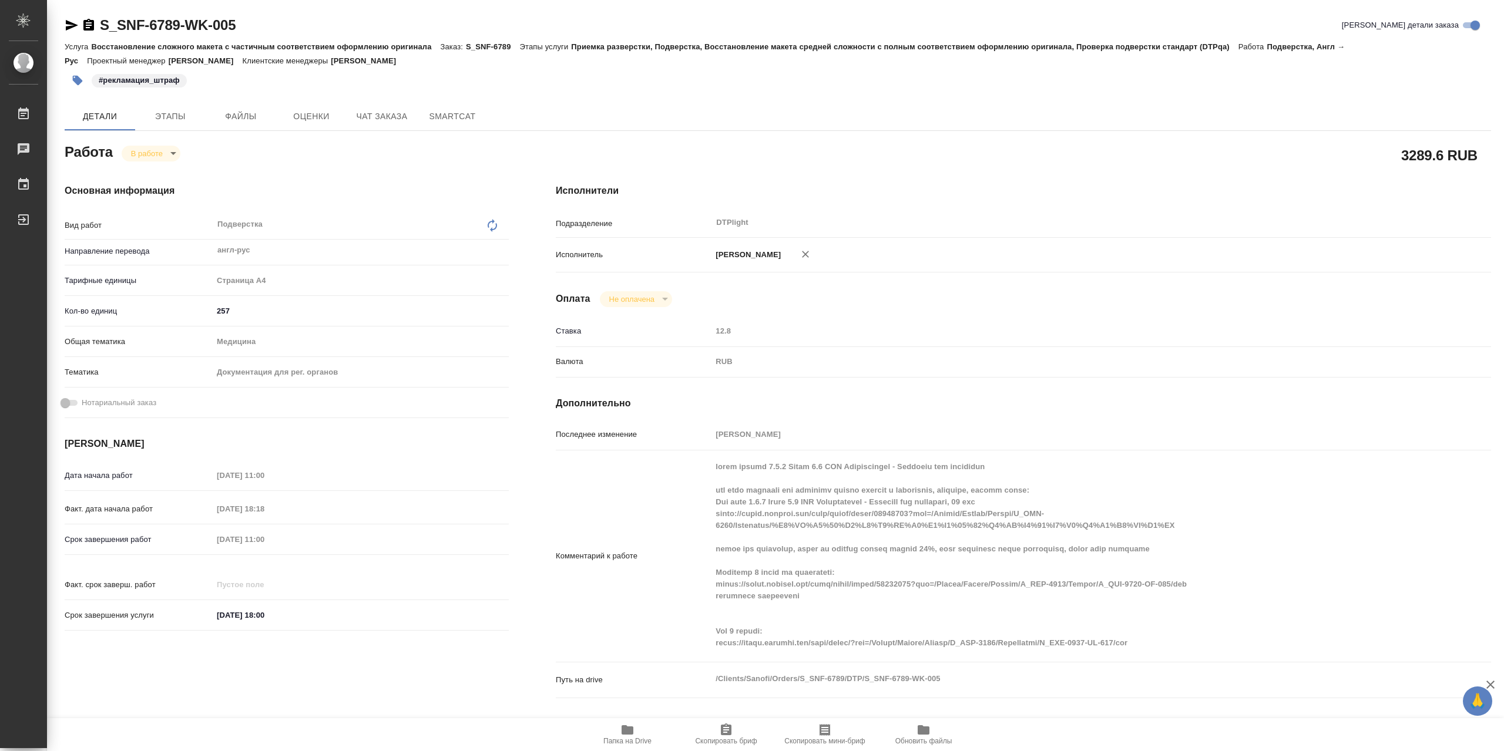
type textarea "x"
